Goal: Transaction & Acquisition: Purchase product/service

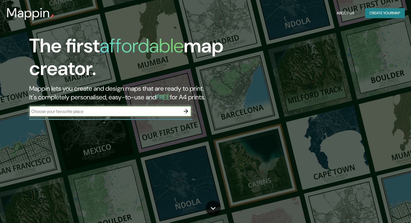
click at [122, 109] on input "text" at bounding box center [104, 111] width 151 height 6
type input "[GEOGRAPHIC_DATA][PERSON_NAME]"
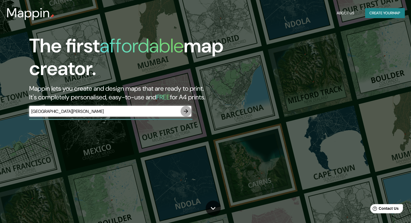
click at [185, 114] on icon "button" at bounding box center [186, 111] width 6 height 6
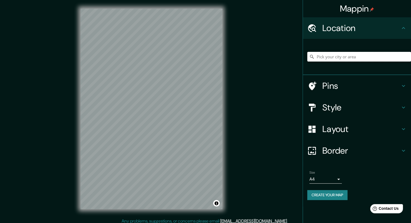
click at [326, 54] on input "Pick your city or area" at bounding box center [359, 57] width 104 height 10
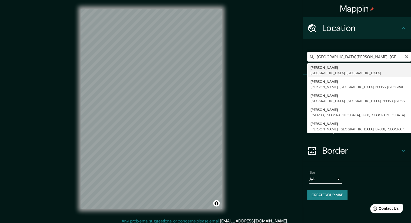
type input "[PERSON_NAME], [GEOGRAPHIC_DATA], [GEOGRAPHIC_DATA]"
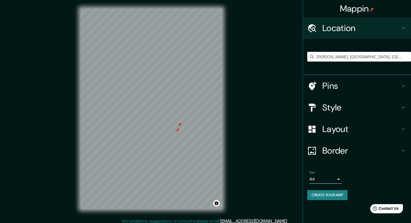
click at [177, 130] on div at bounding box center [177, 130] width 4 height 4
click at [180, 124] on div at bounding box center [179, 124] width 4 height 4
click at [406, 57] on icon "Clear" at bounding box center [406, 56] width 3 height 3
type input "[GEOGRAPHIC_DATA], [GEOGRAPHIC_DATA], [GEOGRAPHIC_DATA]"
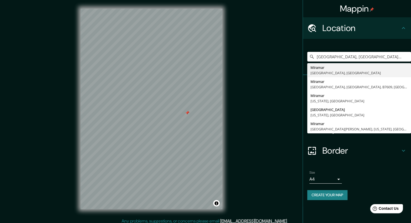
click at [186, 113] on div at bounding box center [187, 113] width 4 height 4
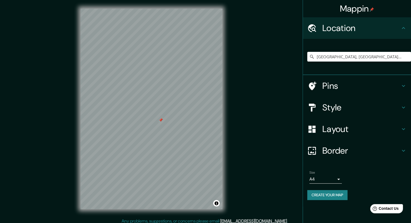
click at [160, 121] on div at bounding box center [160, 120] width 4 height 4
click at [404, 58] on input "[GEOGRAPHIC_DATA], [GEOGRAPHIC_DATA], [GEOGRAPHIC_DATA]" at bounding box center [359, 57] width 104 height 10
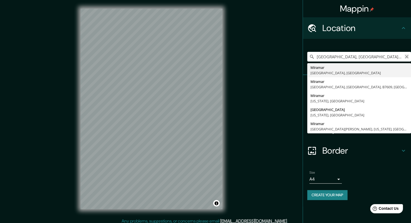
click at [408, 57] on icon "Clear" at bounding box center [406, 57] width 4 height 4
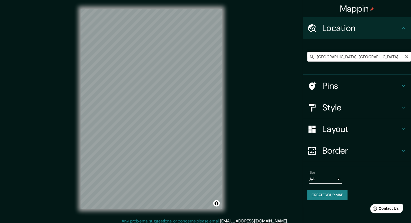
click at [341, 57] on input "[GEOGRAPHIC_DATA], [GEOGRAPHIC_DATA]" at bounding box center [359, 57] width 104 height 10
type input "Aries, Anisacate, [GEOGRAPHIC_DATA][PERSON_NAME], [GEOGRAPHIC_DATA], [GEOGRAPHI…"
click at [405, 55] on icon "Clear" at bounding box center [406, 56] width 3 height 3
click at [346, 55] on input "Pick your city or area" at bounding box center [359, 57] width 104 height 10
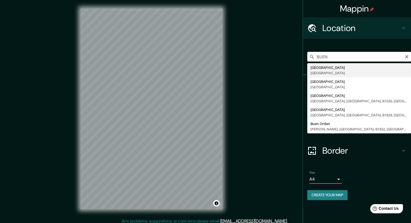
type input "[GEOGRAPHIC_DATA], [GEOGRAPHIC_DATA]"
